Goal: Register for event/course

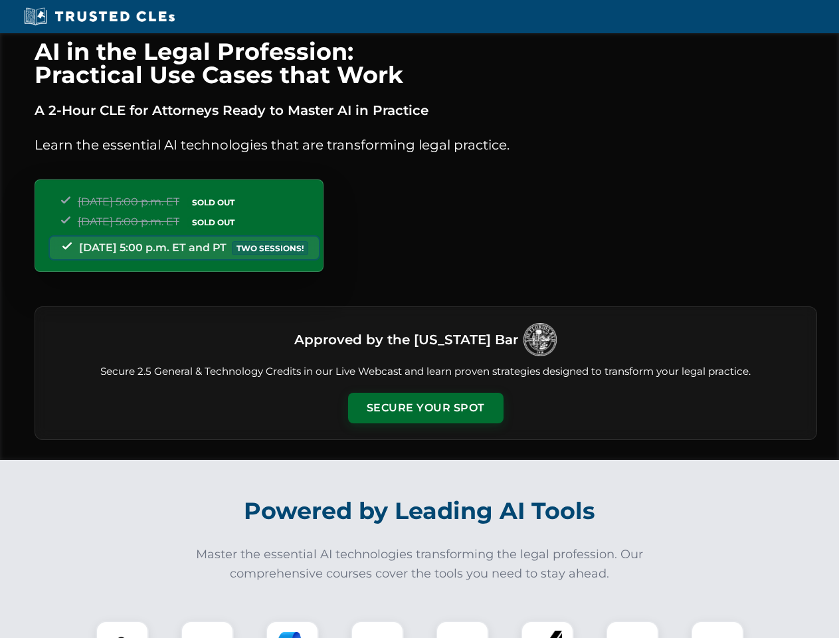
click at [425, 408] on button "Secure Your Spot" at bounding box center [426, 408] width 156 height 31
click at [122, 629] on img at bounding box center [122, 647] width 39 height 39
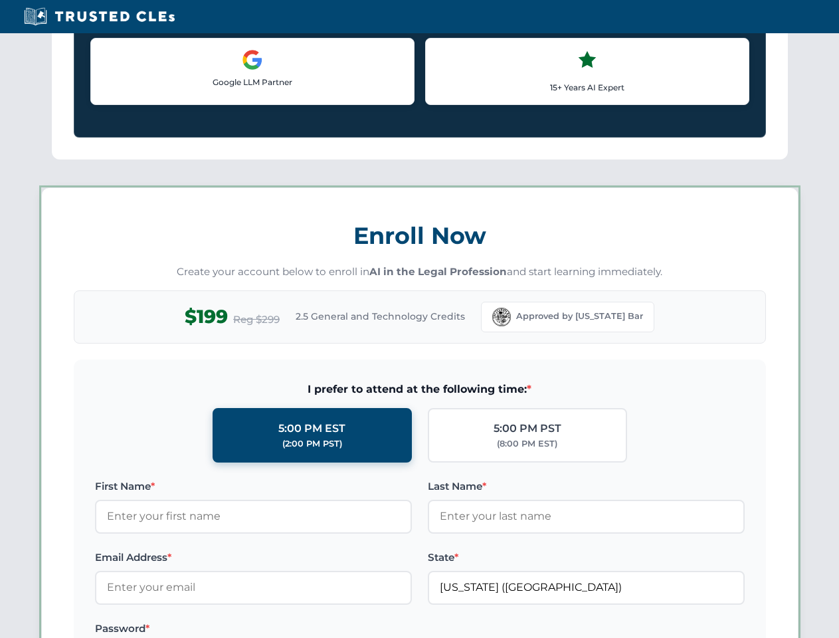
click at [377, 629] on label "Password *" at bounding box center [253, 629] width 317 height 16
